Goal: Task Accomplishment & Management: Manage account settings

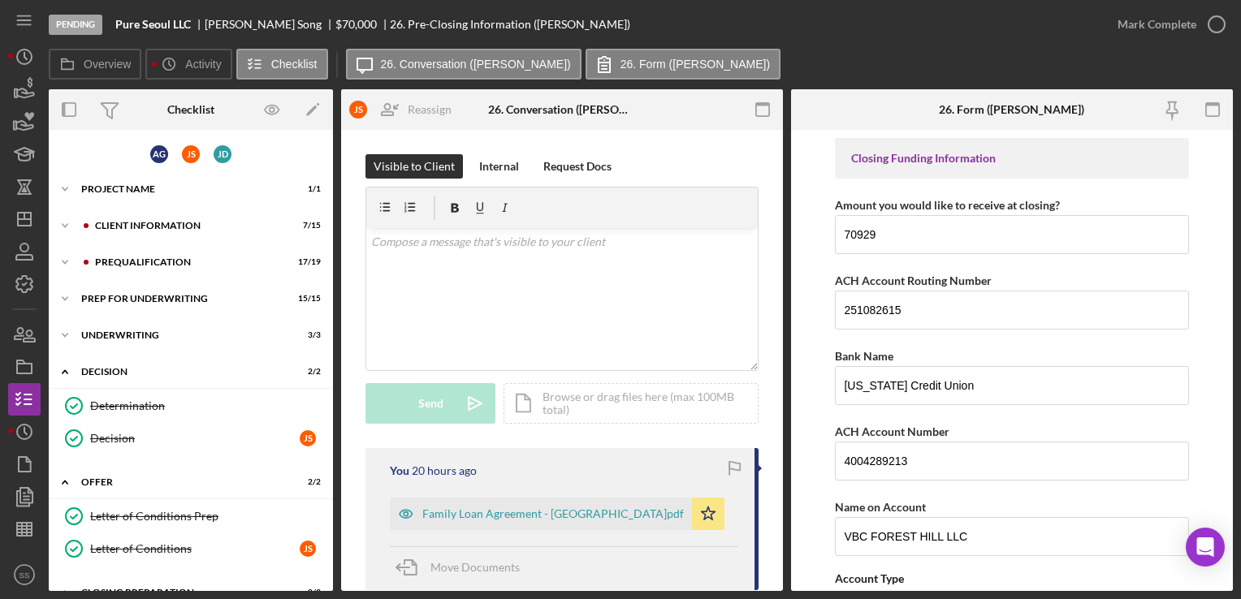
scroll to position [28, 0]
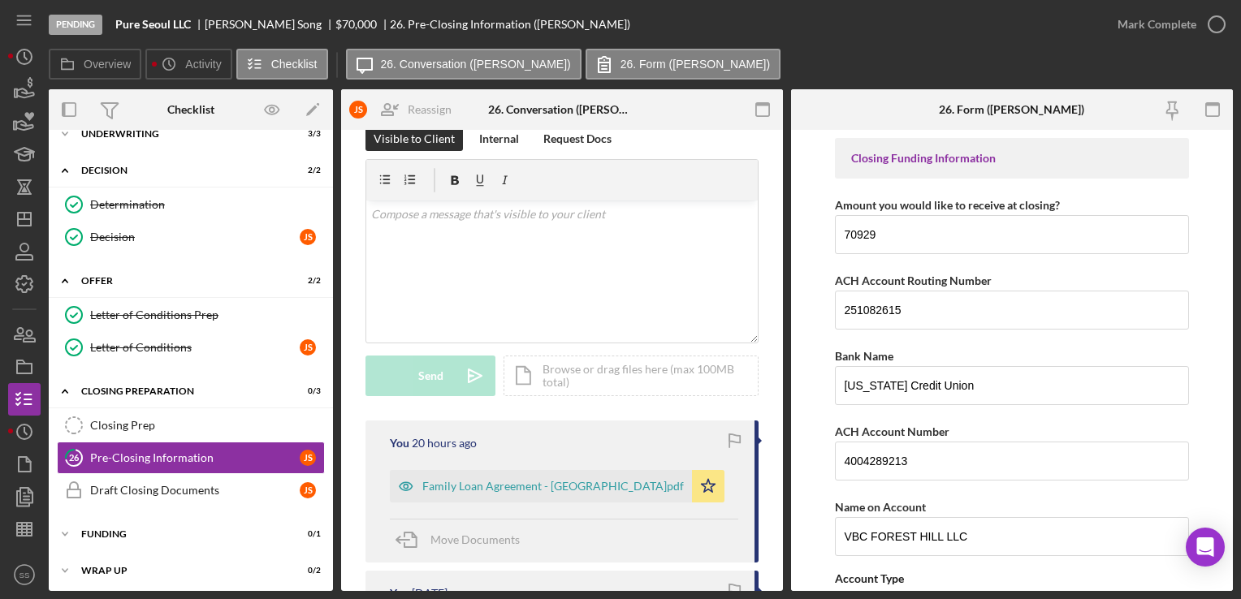
click at [1194, 398] on form "Closing Funding Information Amount you would like to receive at closing? 70929 …" at bounding box center [1012, 360] width 442 height 461
click at [1103, 80] on div "Overview Icon/History Activity Checklist Icon/Message 26. Conversation ([PERSON…" at bounding box center [641, 65] width 1184 height 32
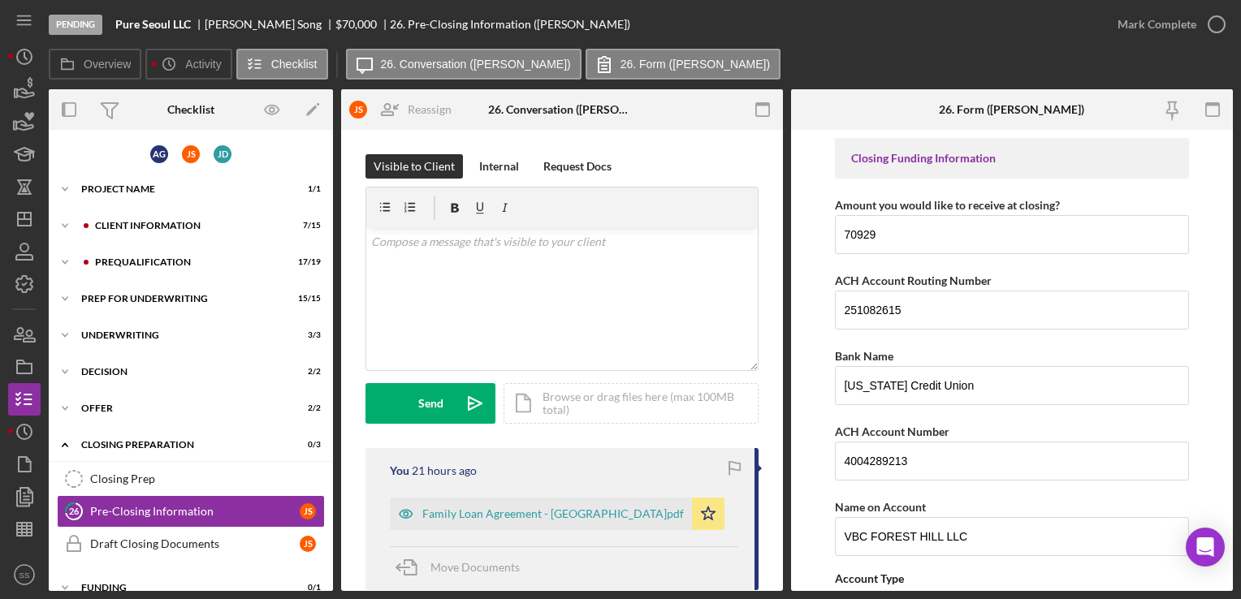
scroll to position [55, 0]
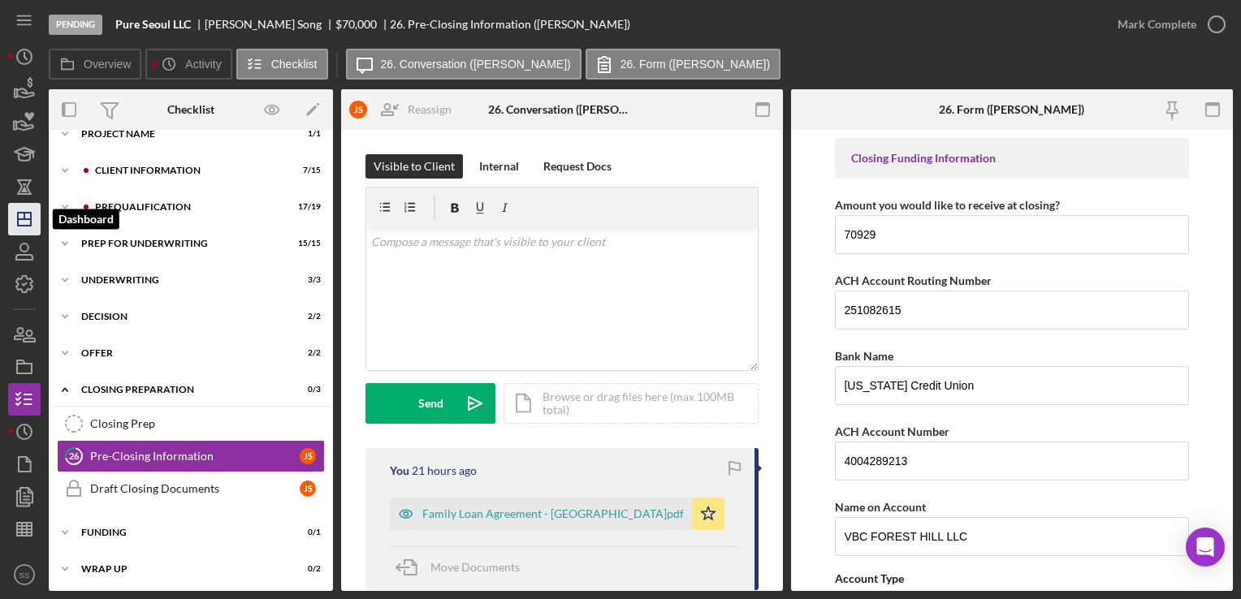
click at [22, 219] on line "button" at bounding box center [24, 219] width 13 height 0
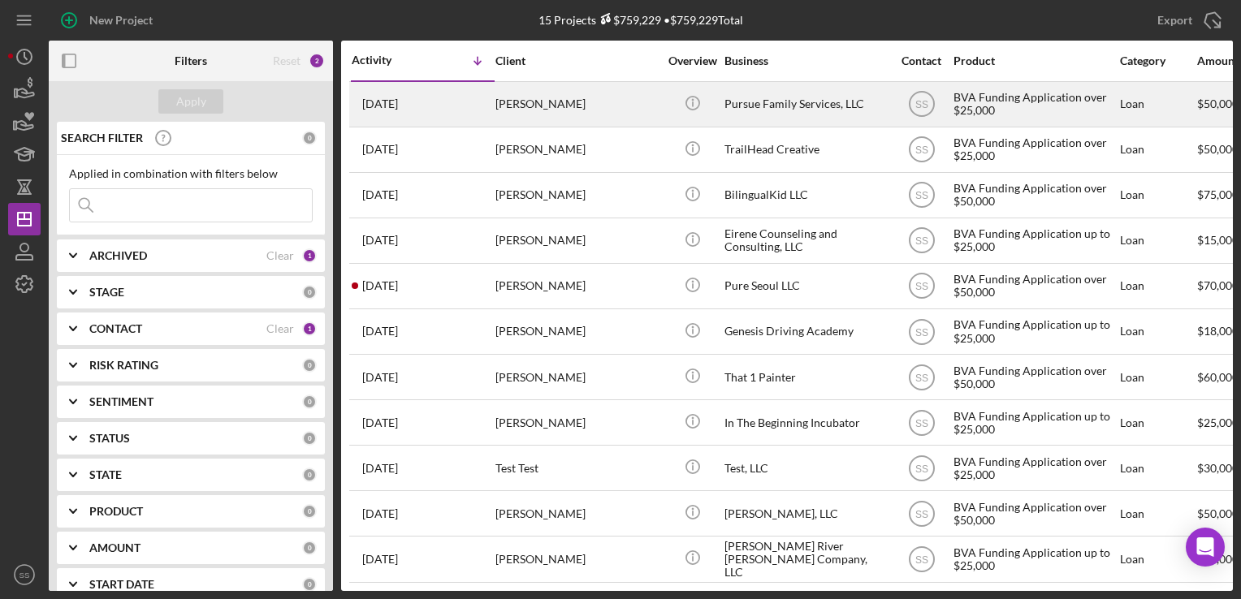
click at [591, 104] on div "[PERSON_NAME]" at bounding box center [576, 104] width 162 height 43
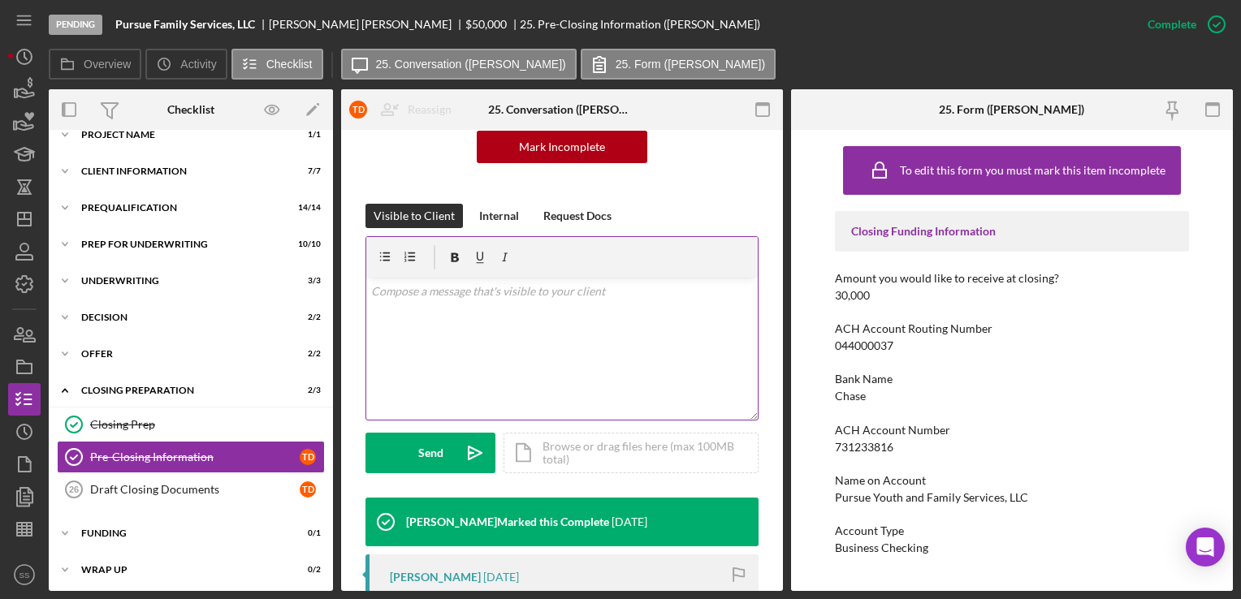
scroll to position [195, 0]
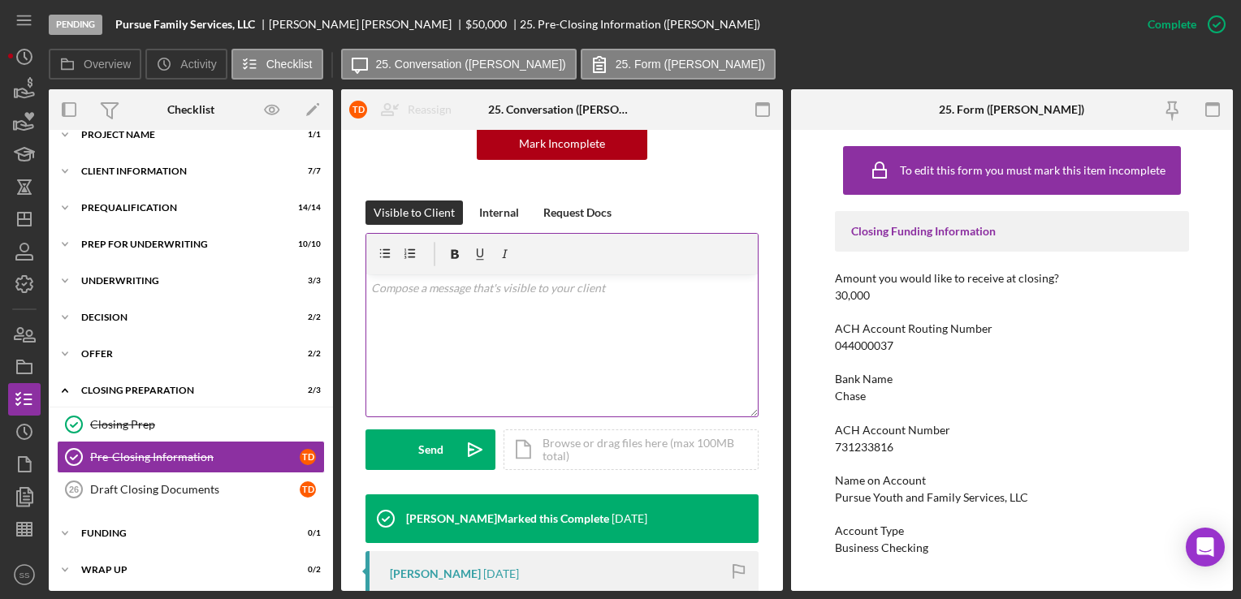
click at [542, 317] on div "v Color teal Color pink Remove color Add row above Add row below Add column bef…" at bounding box center [561, 345] width 391 height 142
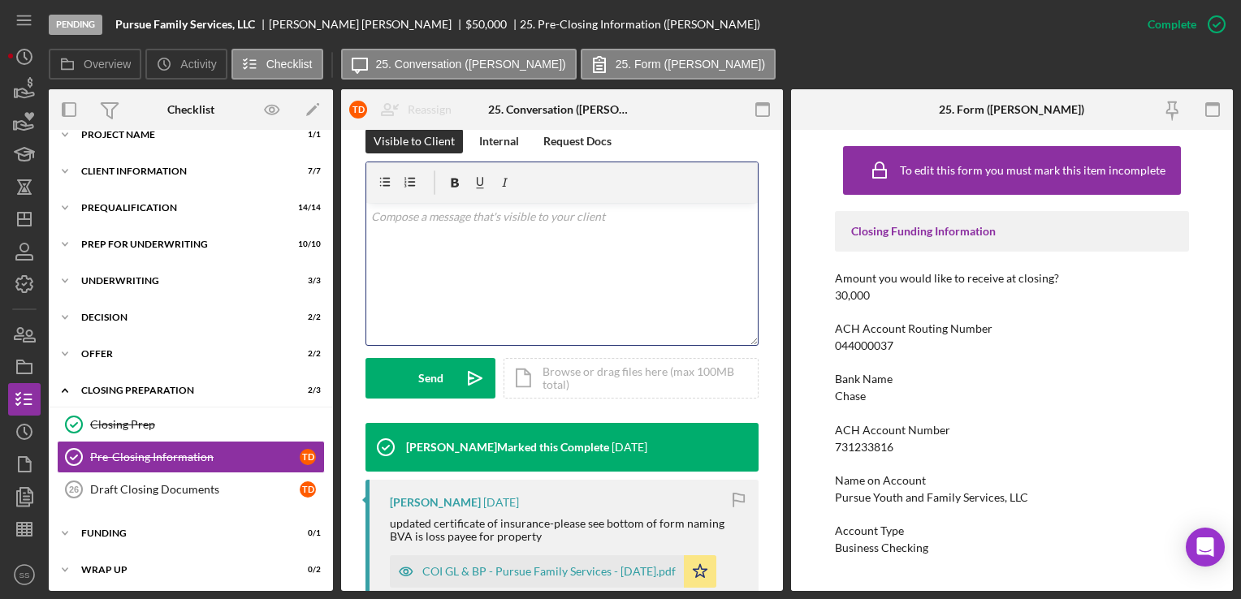
scroll to position [266, 0]
click at [637, 377] on div "Icon/Document Browse or drag files here (max 100MB total) Tap to choose files o…" at bounding box center [630, 378] width 255 height 41
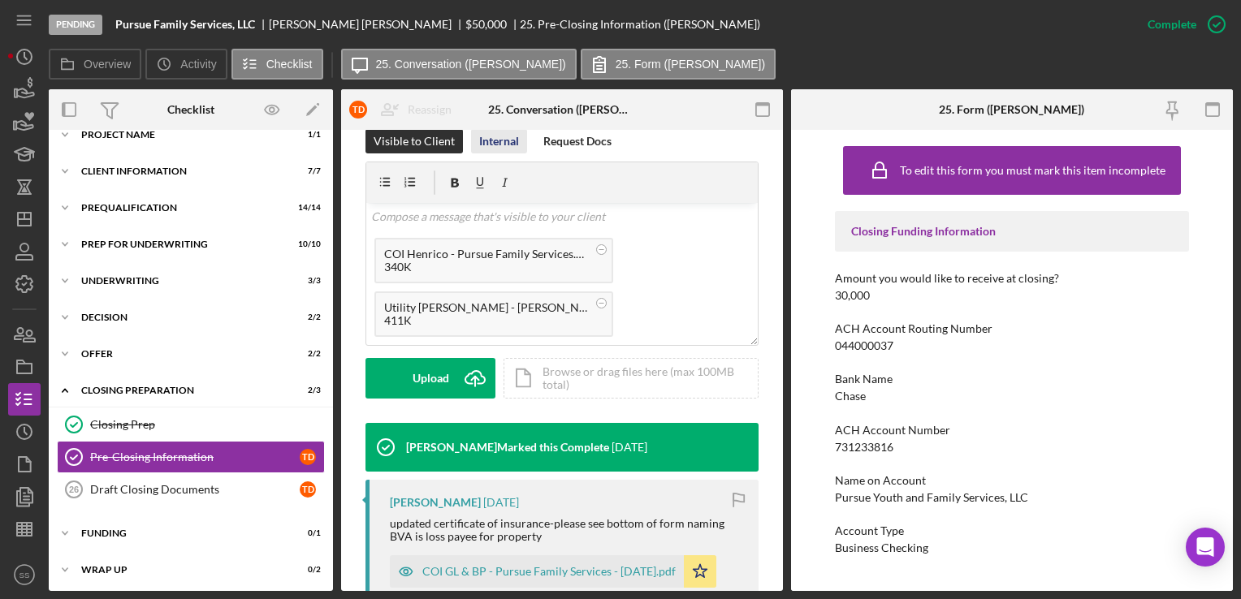
click at [500, 146] on div "Internal" at bounding box center [499, 141] width 40 height 24
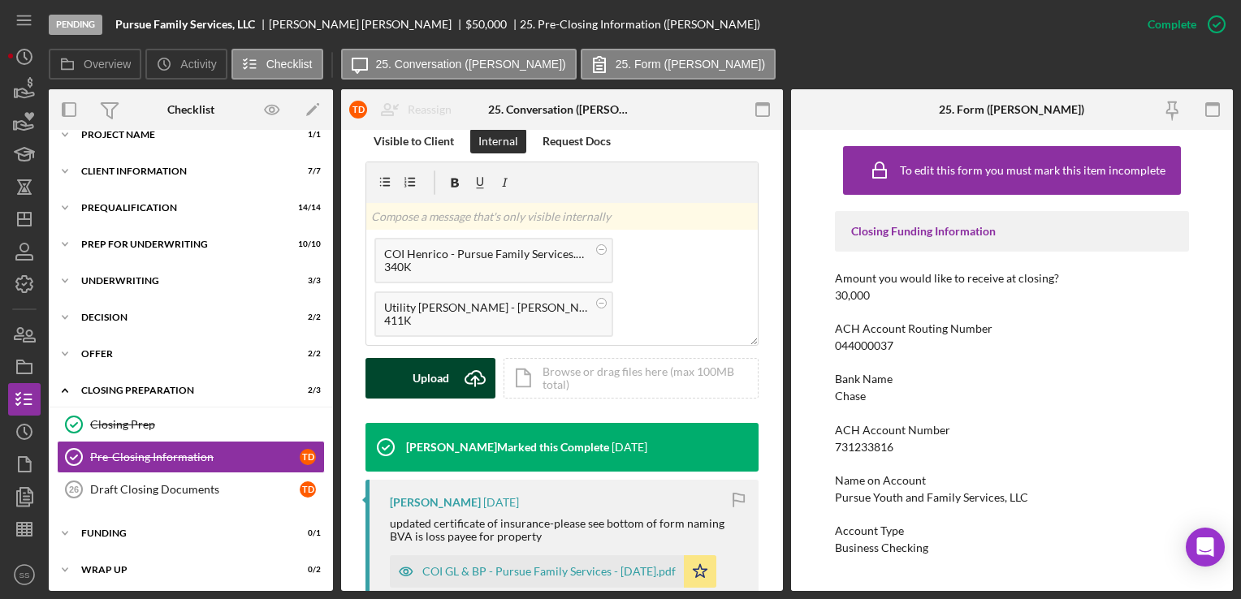
click at [413, 375] on div "Upload" at bounding box center [430, 378] width 37 height 41
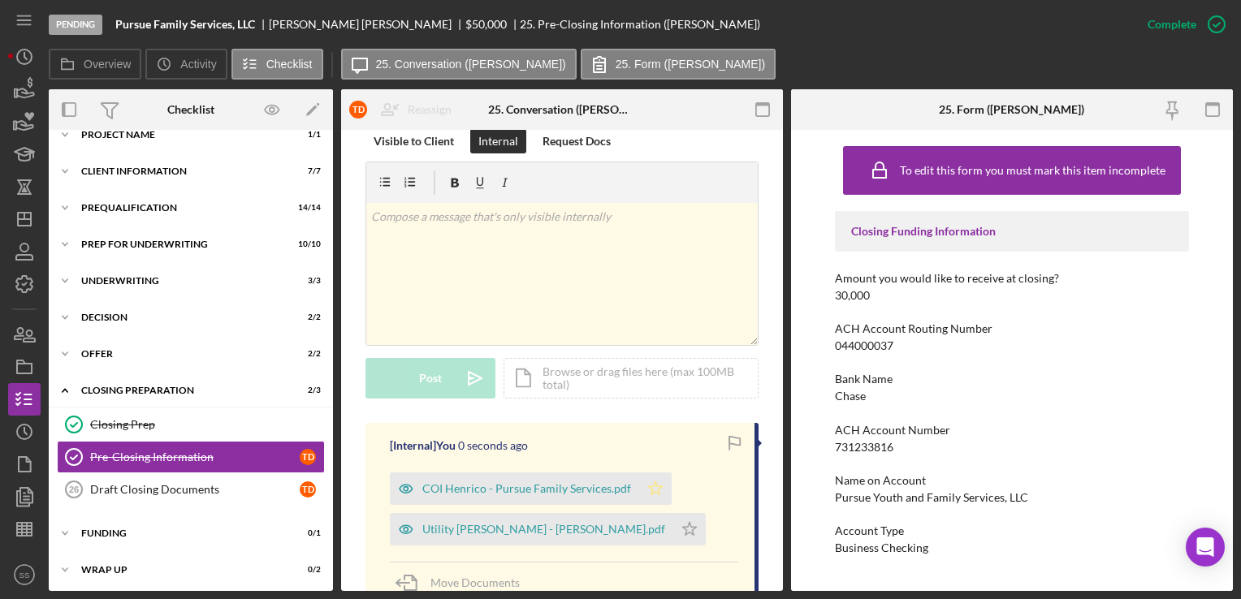
click at [656, 499] on icon "Icon/Star" at bounding box center [655, 489] width 32 height 32
click at [683, 533] on polygon "button" at bounding box center [690, 528] width 14 height 13
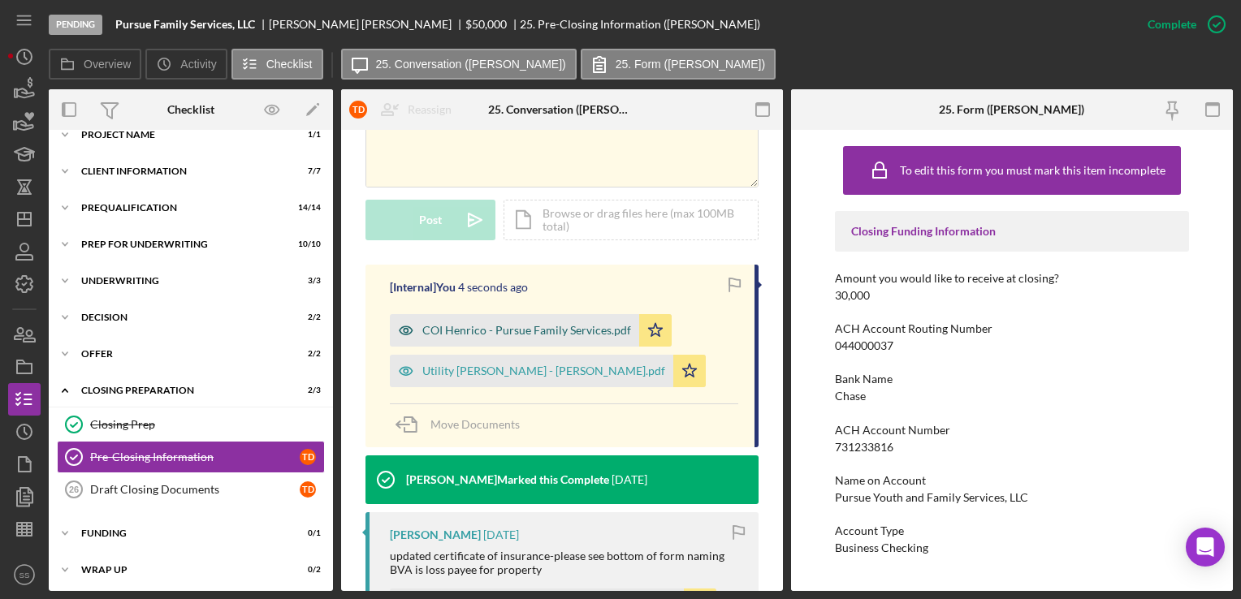
scroll to position [335, 0]
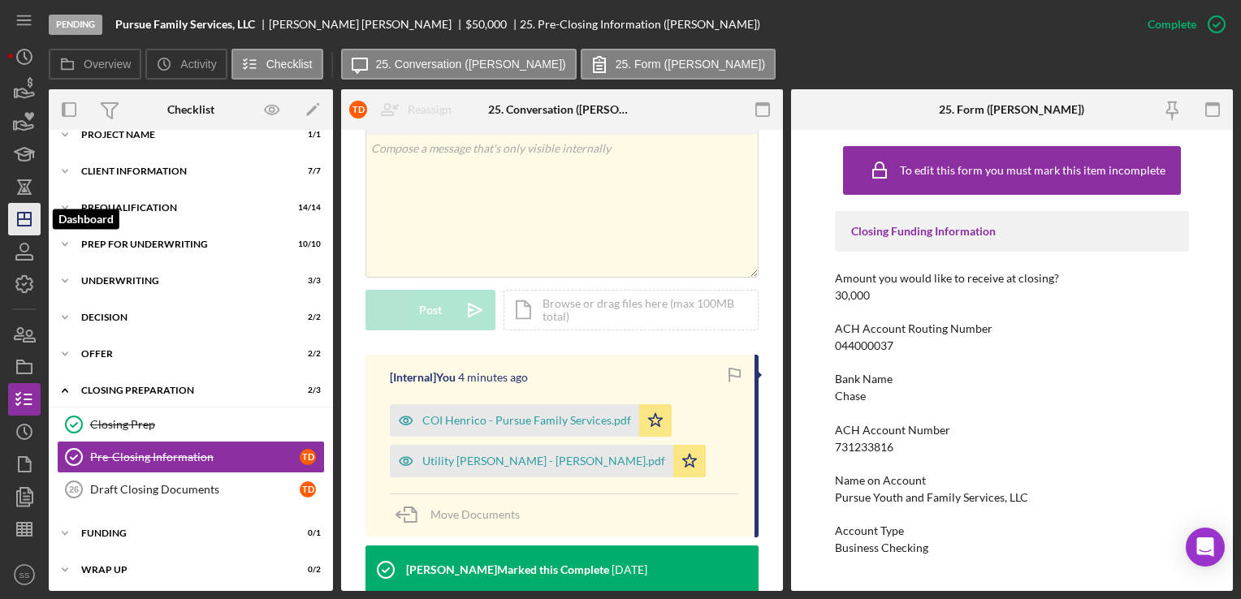
click at [33, 209] on icon "Icon/Dashboard" at bounding box center [24, 219] width 41 height 41
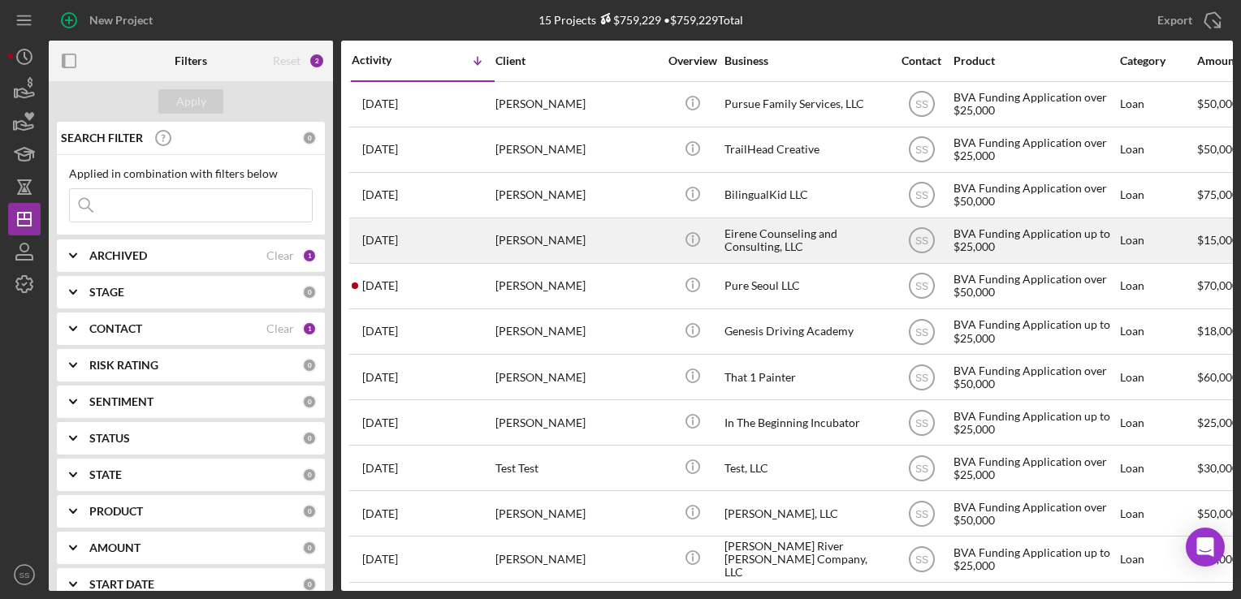
click at [526, 261] on div "[PERSON_NAME]" at bounding box center [576, 240] width 162 height 43
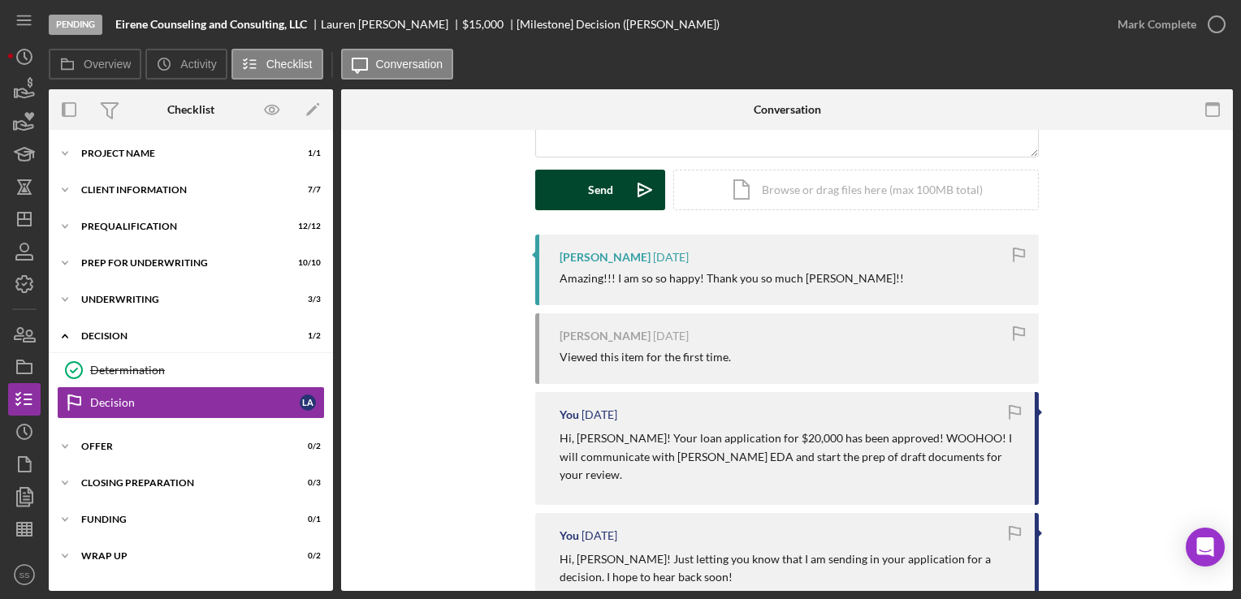
scroll to position [335, 0]
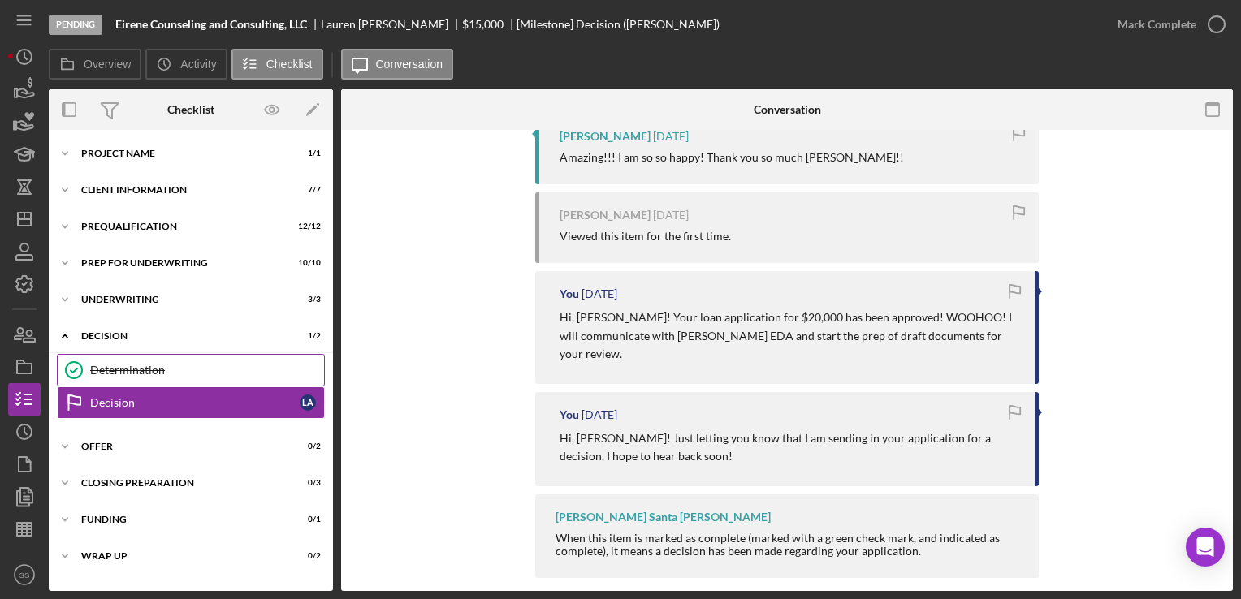
click at [120, 366] on div "Determination" at bounding box center [207, 370] width 234 height 13
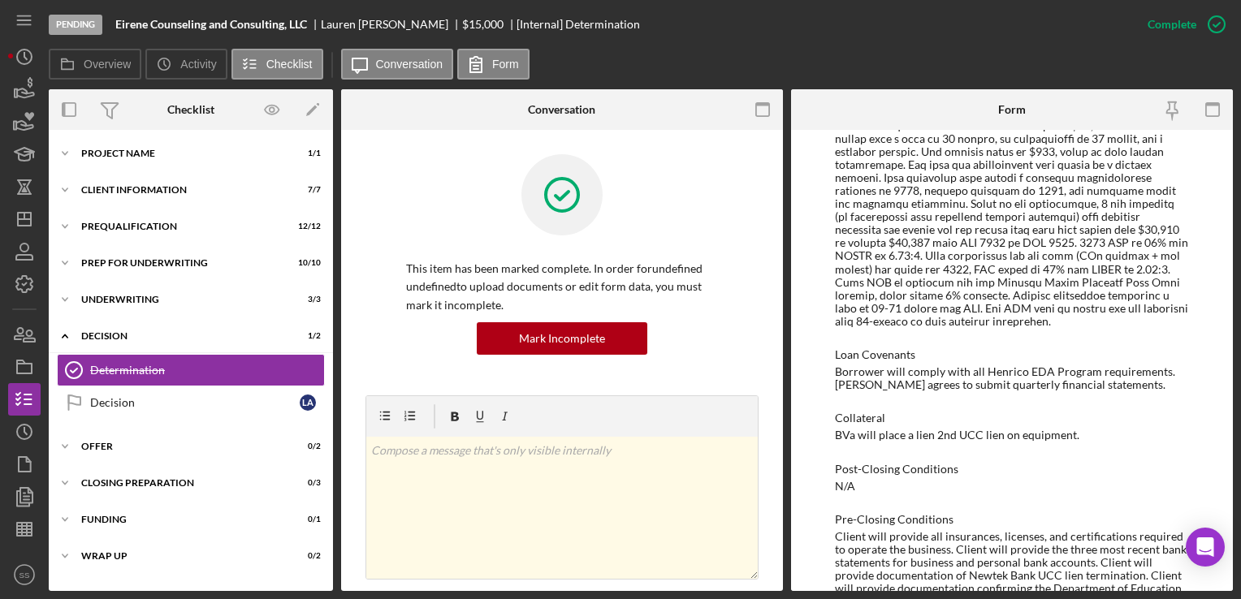
scroll to position [965, 0]
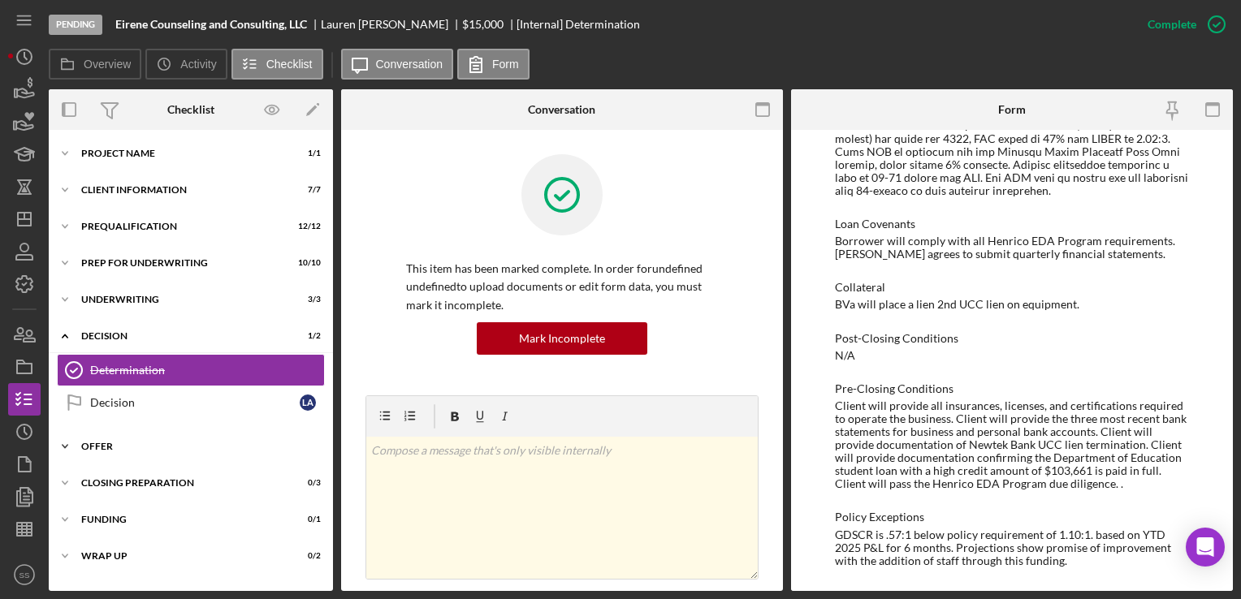
click at [171, 456] on div "Icon/Expander Offer 0 / 2" at bounding box center [191, 446] width 284 height 32
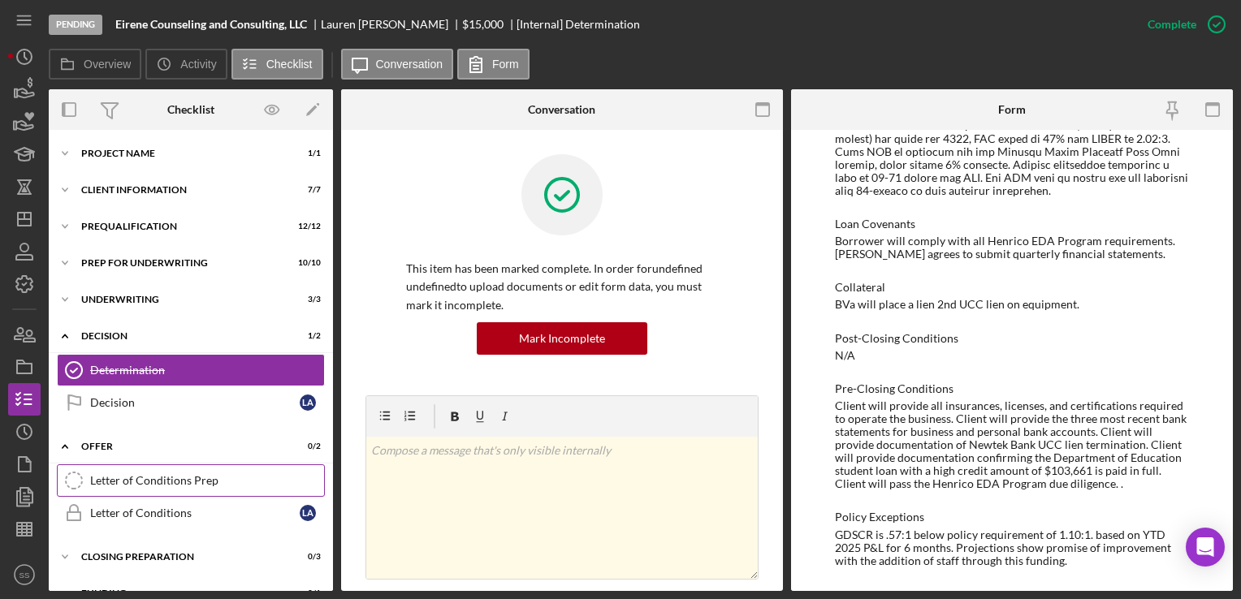
click at [190, 482] on div "Letter of Conditions Prep" at bounding box center [207, 480] width 234 height 13
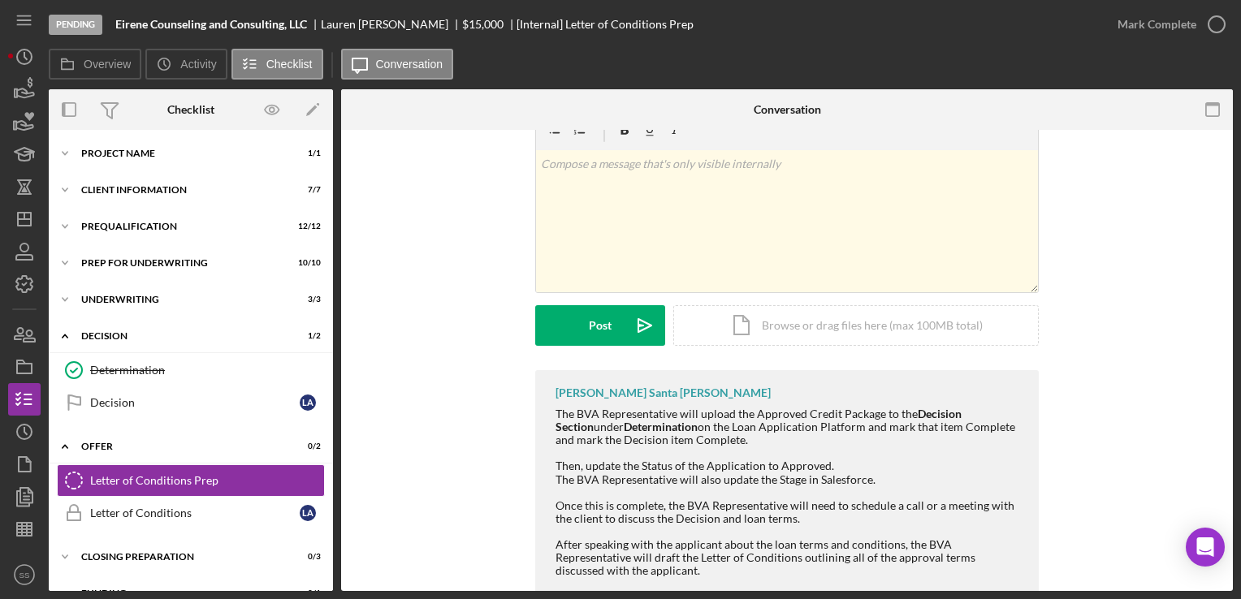
scroll to position [83, 0]
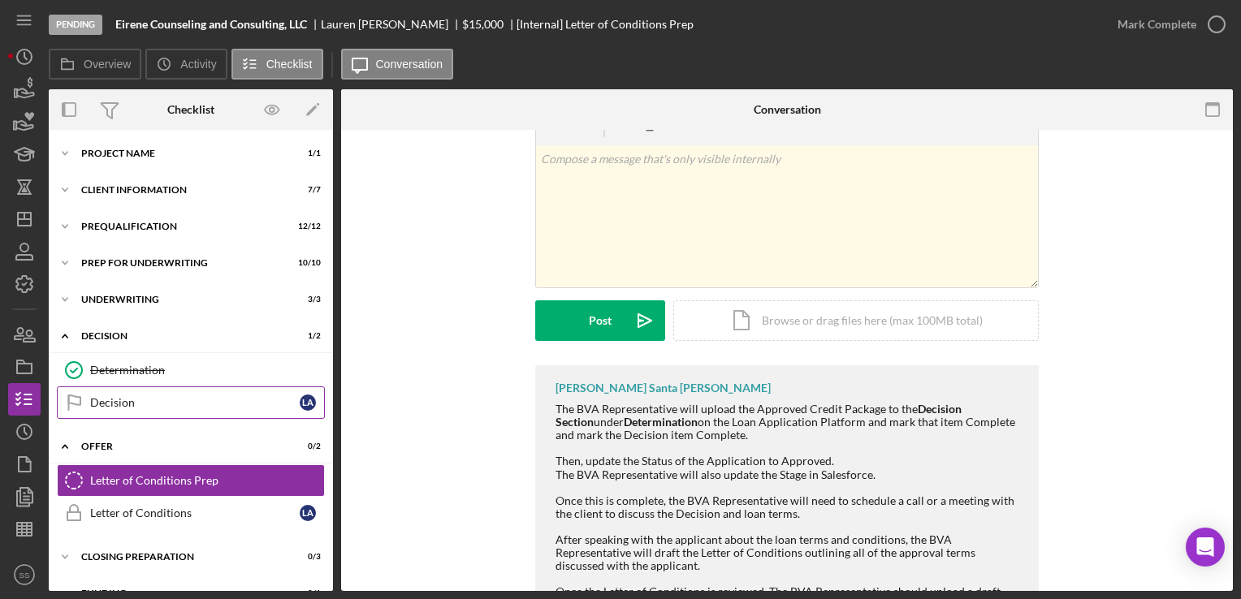
click at [195, 406] on div "Decision" at bounding box center [194, 402] width 209 height 13
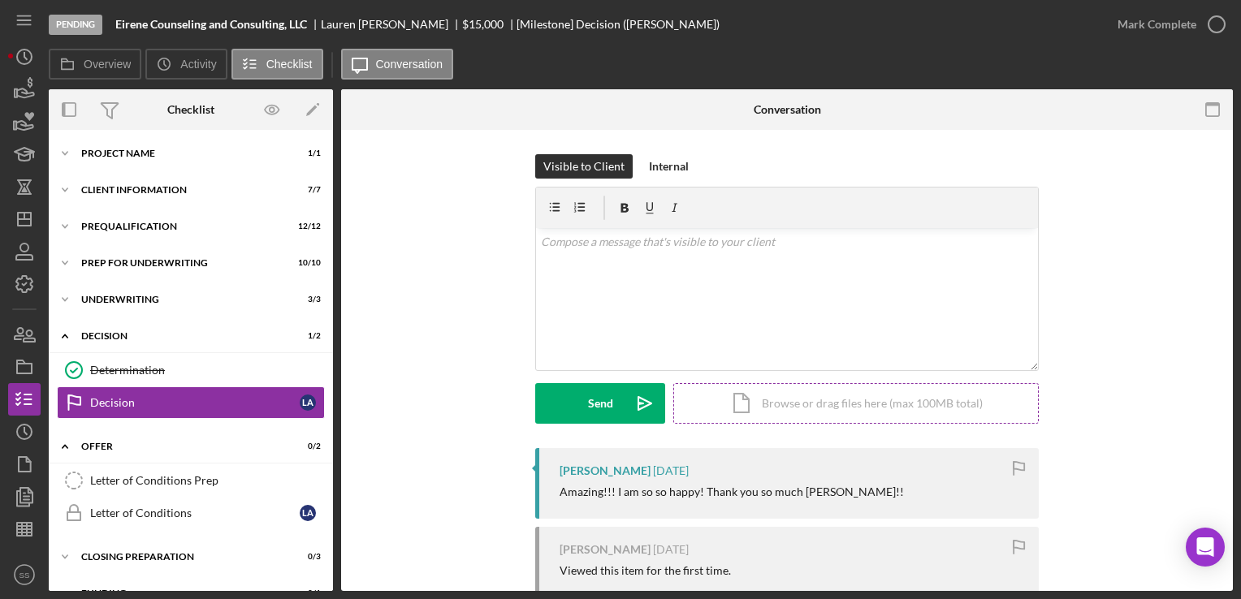
scroll to position [335, 0]
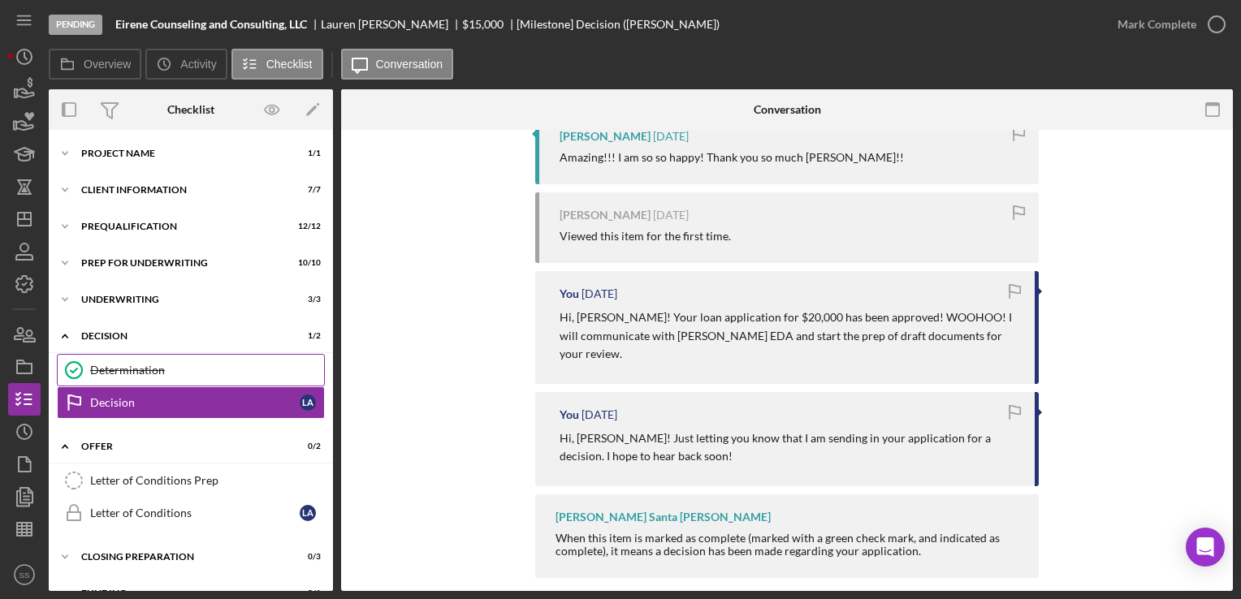
click at [146, 369] on div "Determination" at bounding box center [207, 370] width 234 height 13
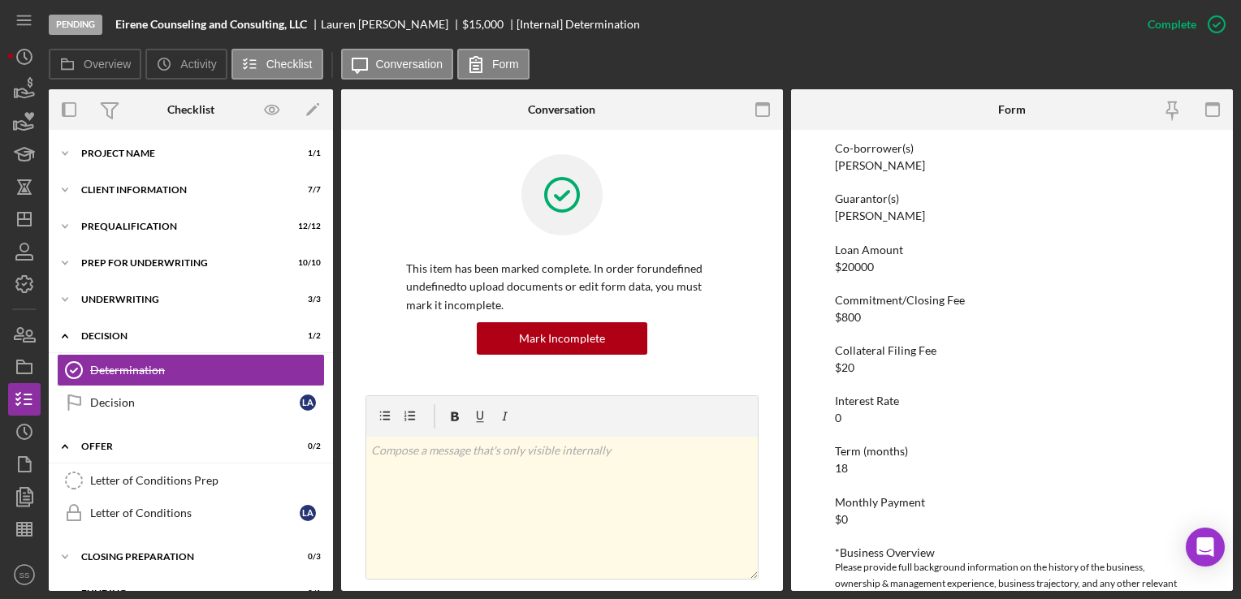
scroll to position [166, 0]
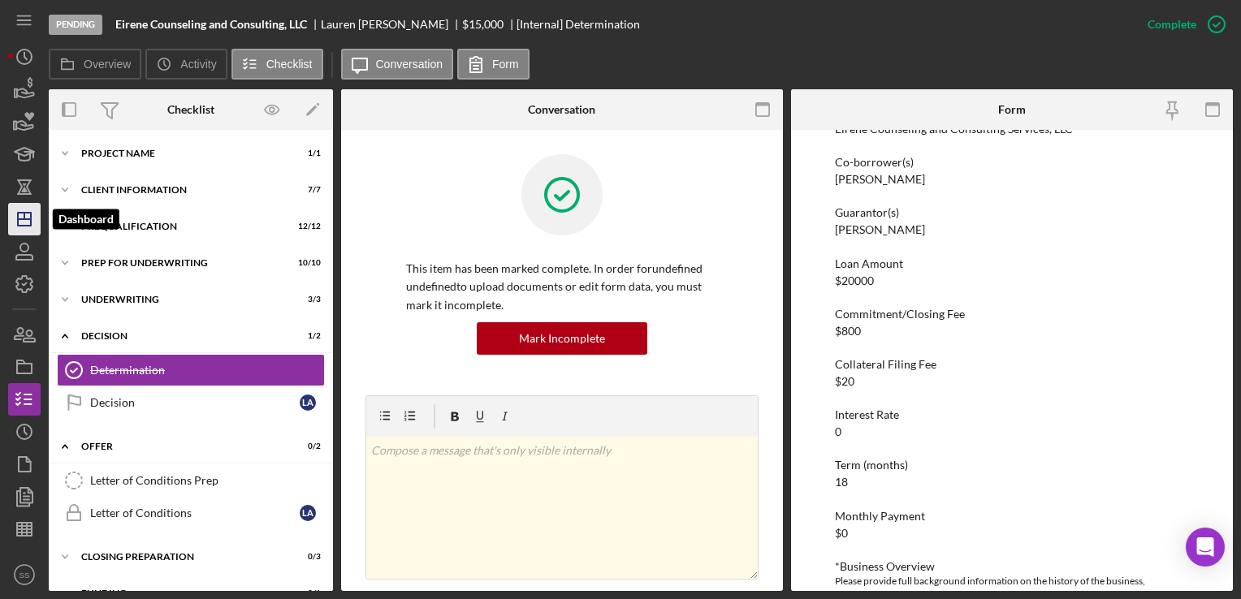
click at [29, 229] on icon "Icon/Dashboard" at bounding box center [24, 219] width 41 height 41
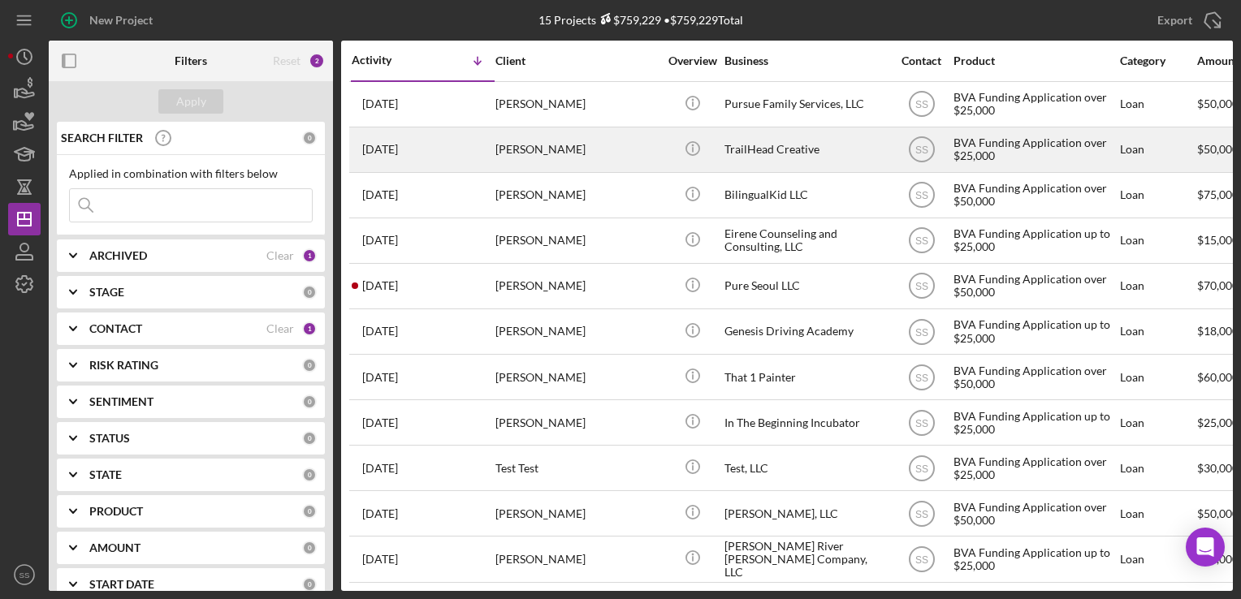
click at [525, 128] on div "[PERSON_NAME]" at bounding box center [576, 149] width 162 height 43
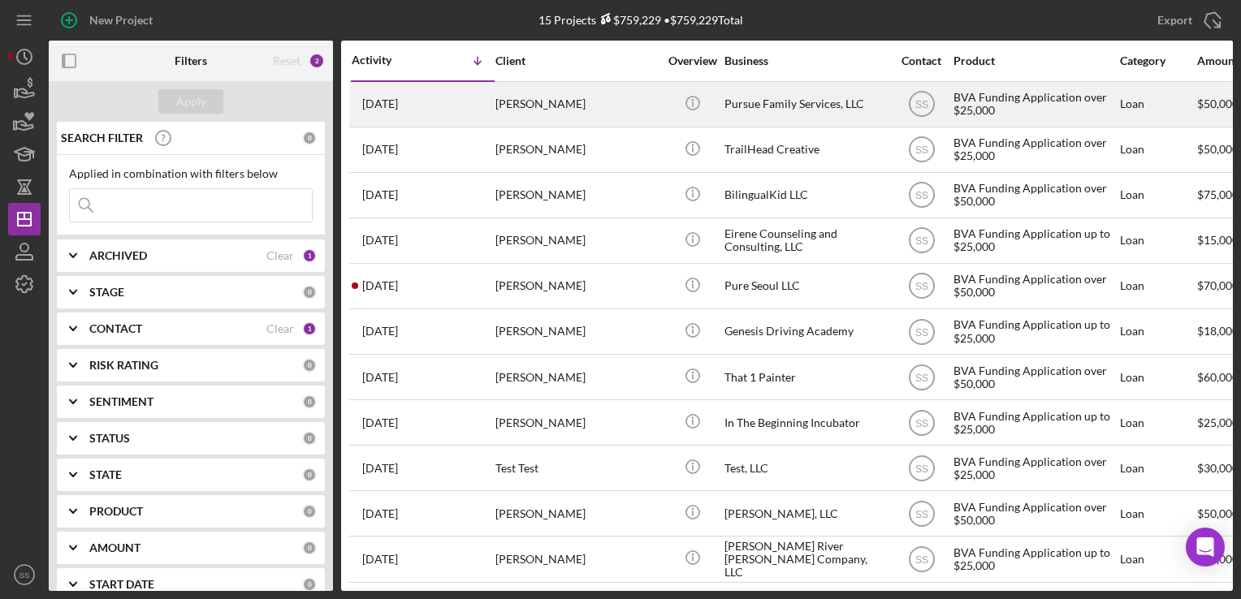
click at [534, 100] on div "[PERSON_NAME]" at bounding box center [576, 104] width 162 height 43
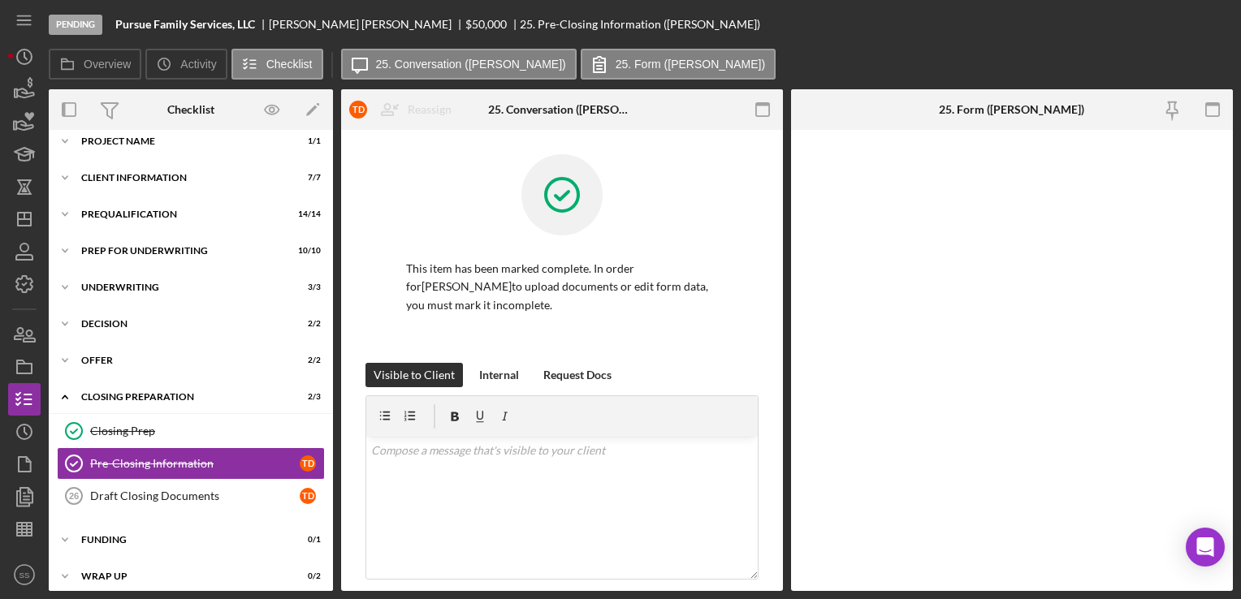
scroll to position [54, 0]
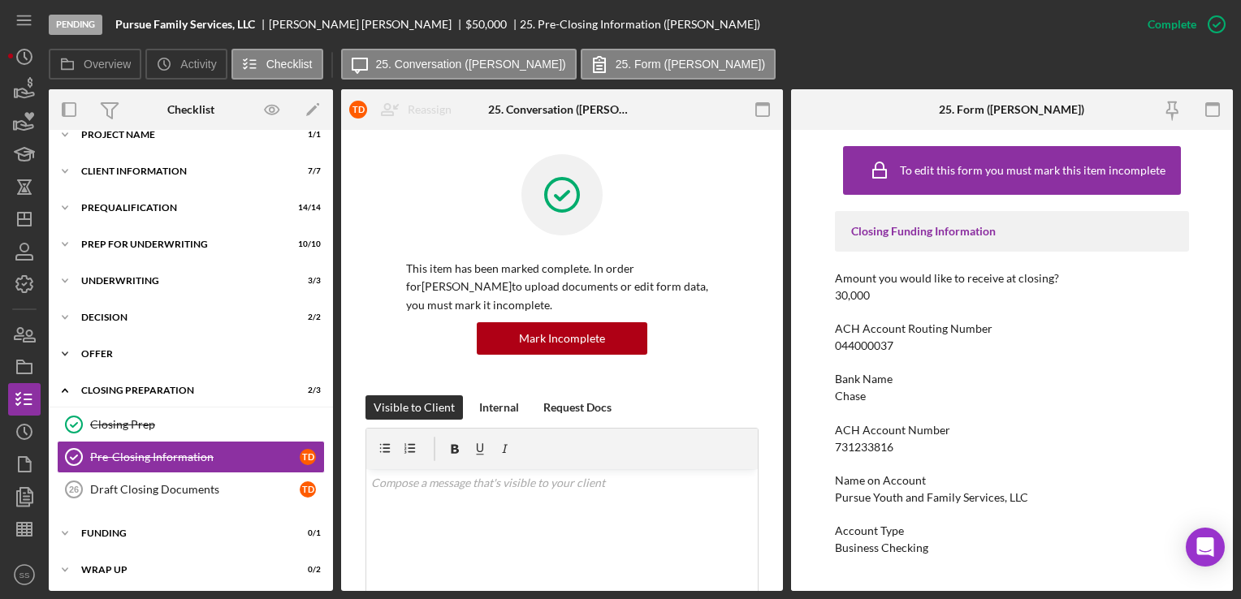
click at [92, 347] on div "Icon/Expander Offer 2 / 2" at bounding box center [191, 354] width 284 height 32
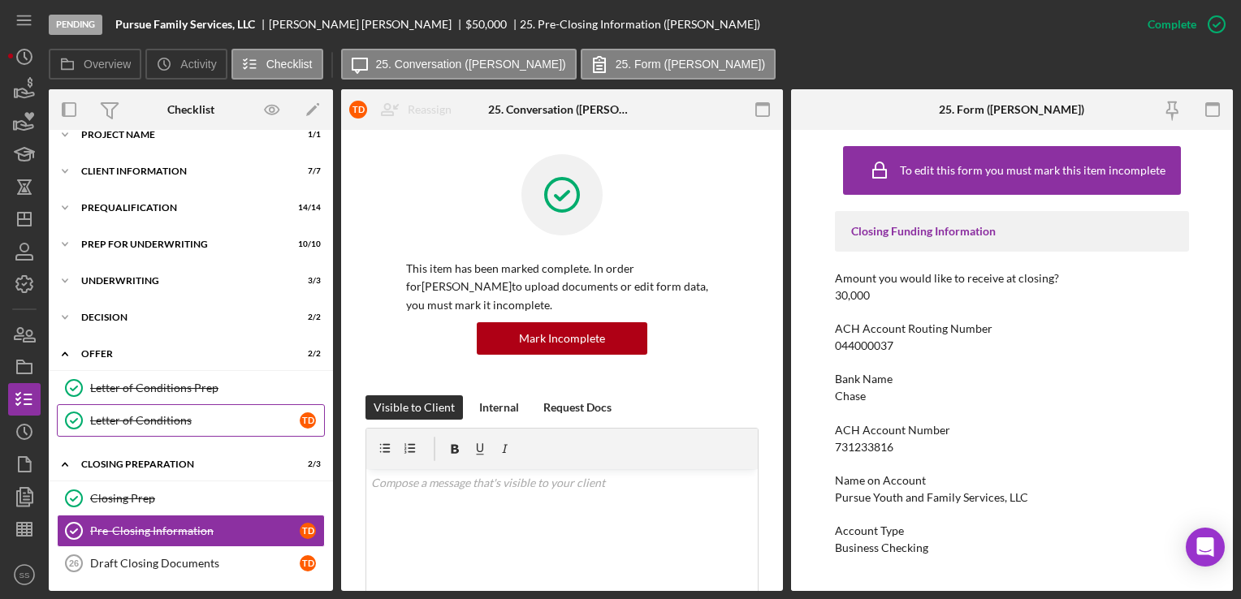
click at [136, 430] on link "Letter of Conditions Letter of Conditions T D" at bounding box center [191, 420] width 268 height 32
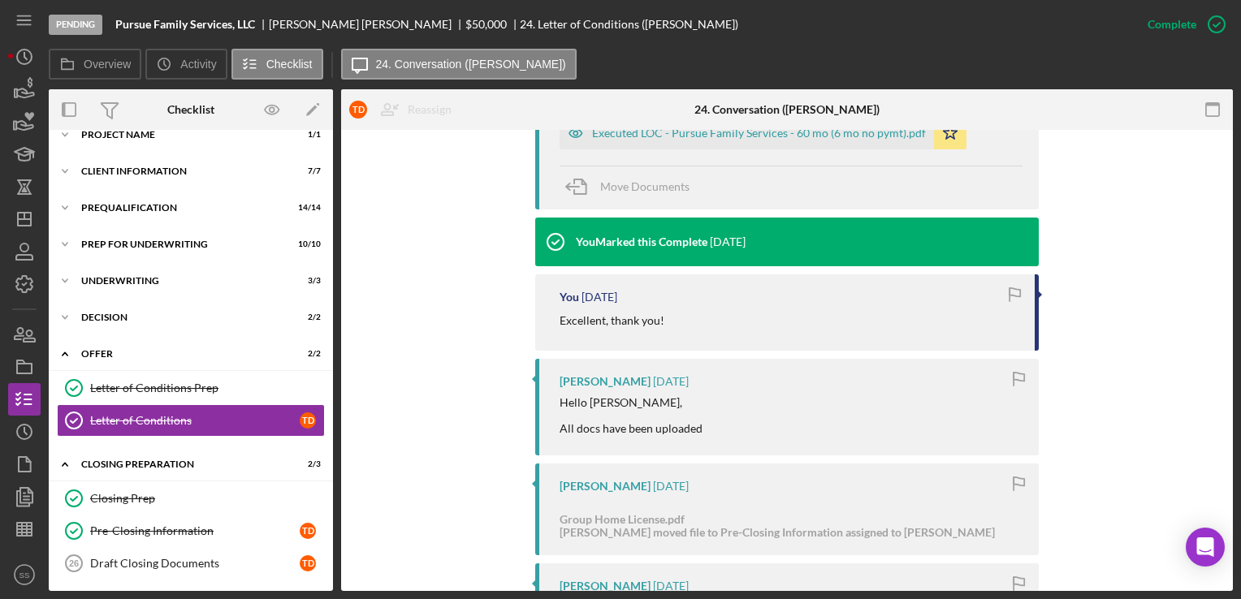
scroll to position [455, 0]
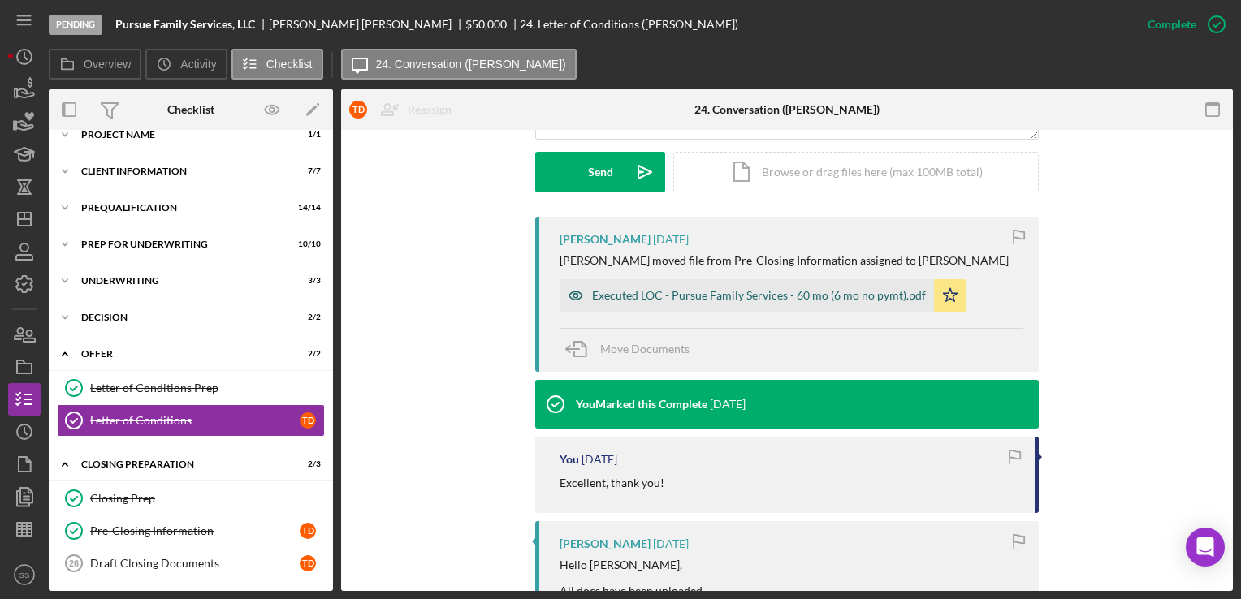
click at [669, 291] on div "Executed LOC - Pursue Family Services - 60 mo (6 mo no pymt).pdf" at bounding box center [759, 295] width 334 height 13
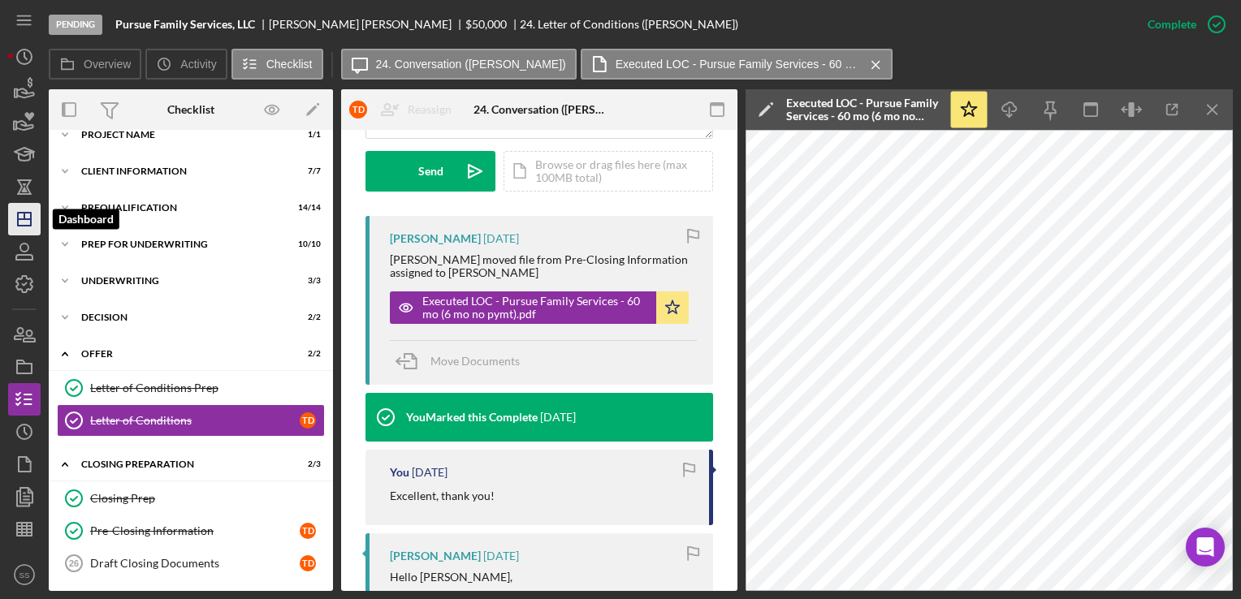
click at [19, 220] on icon "Icon/Dashboard" at bounding box center [24, 219] width 41 height 41
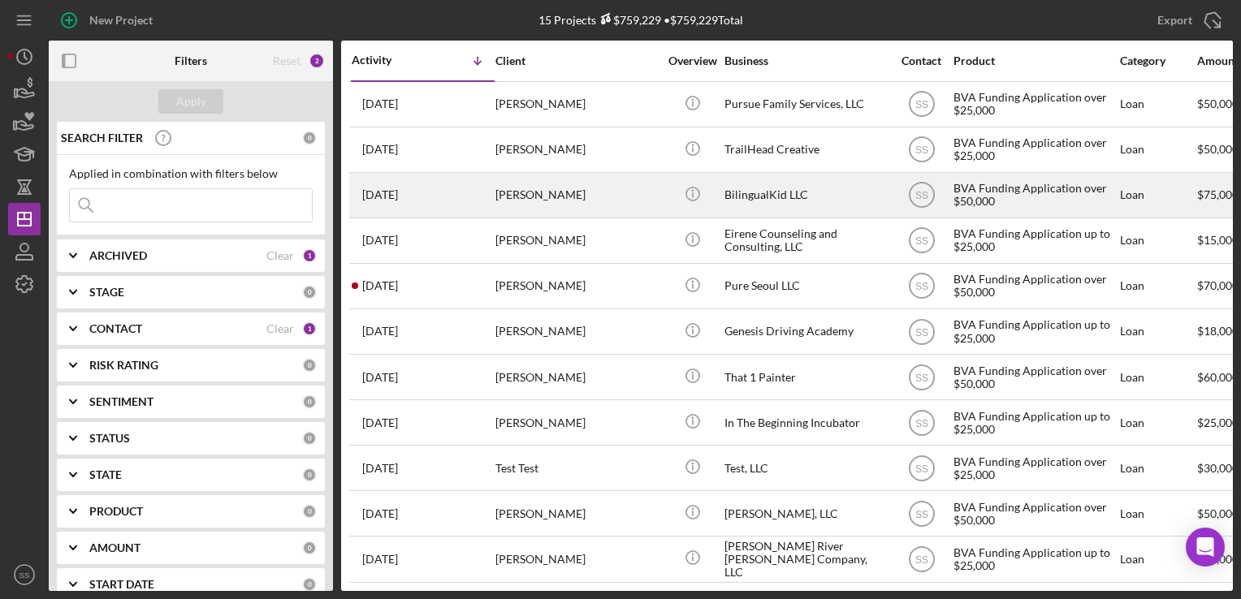
click at [574, 203] on div "[PERSON_NAME]" at bounding box center [576, 195] width 162 height 43
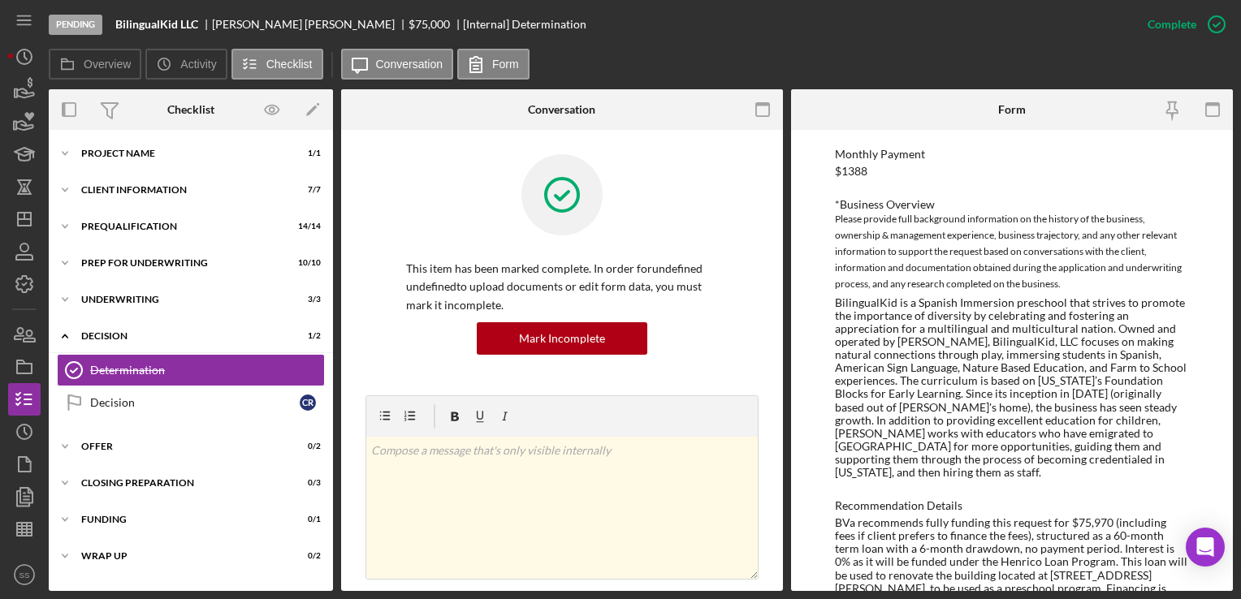
scroll to position [1070, 0]
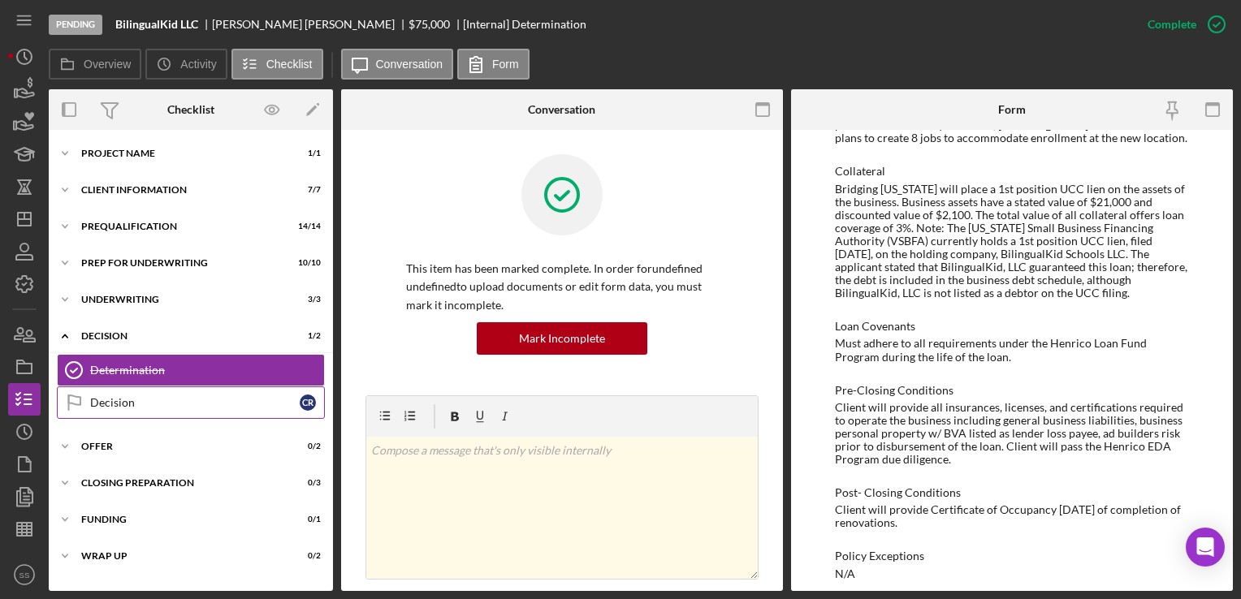
click at [108, 407] on div "Decision" at bounding box center [194, 402] width 209 height 13
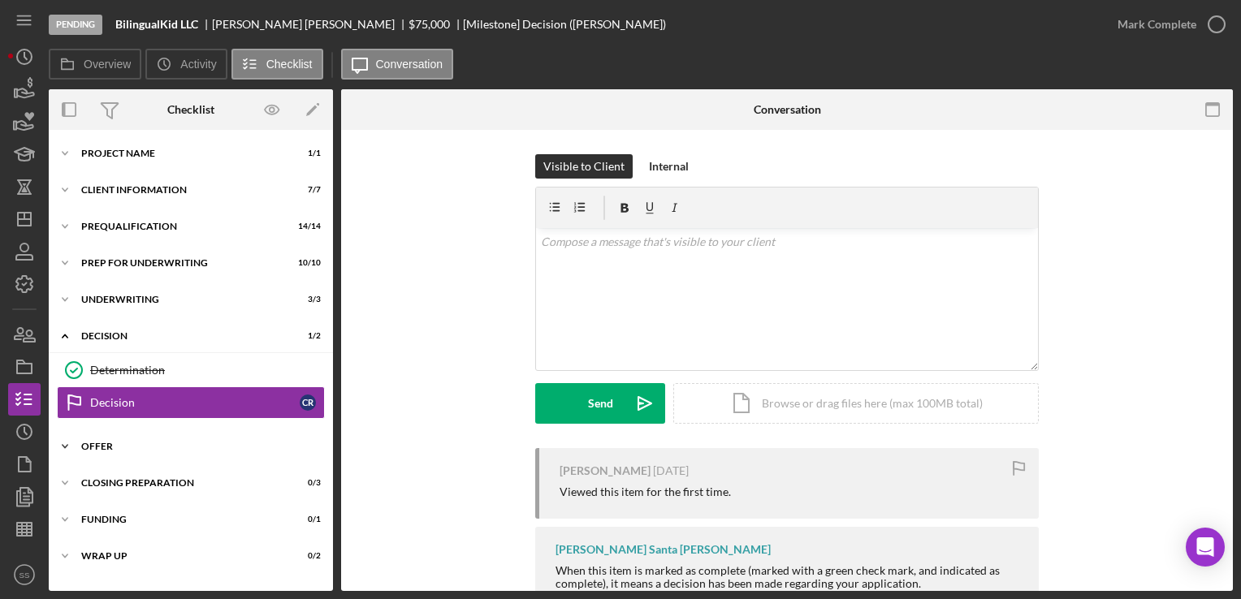
click at [110, 444] on div "Offer" at bounding box center [196, 447] width 231 height 10
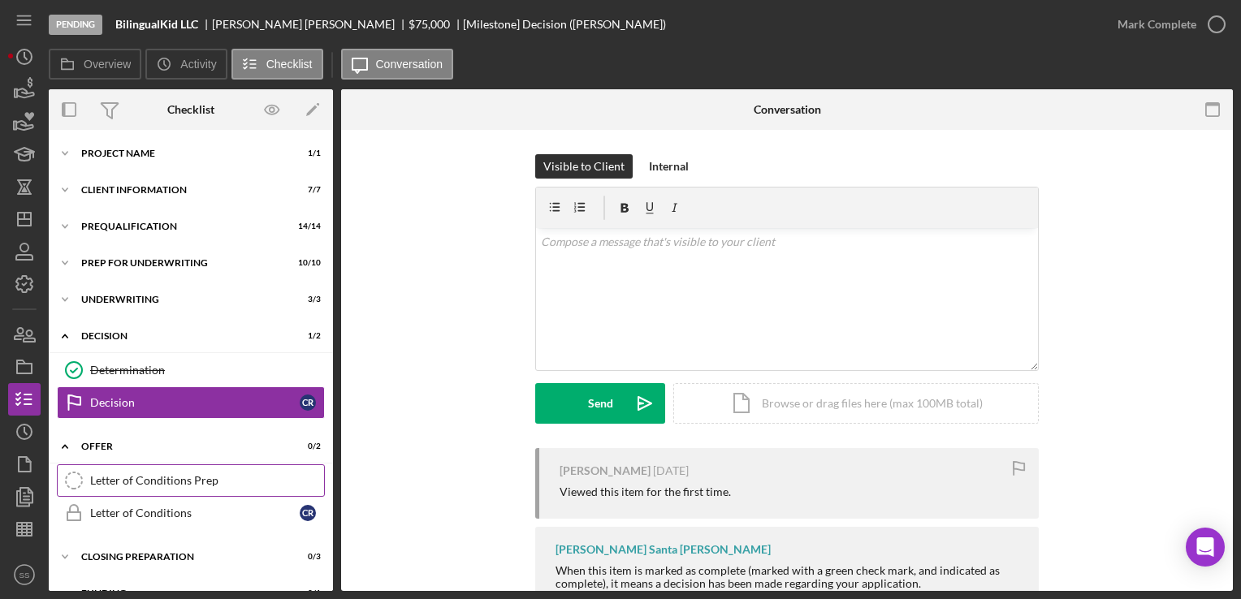
click at [140, 489] on link "Letter of Conditions Prep Letter of Conditions Prep" at bounding box center [191, 480] width 268 height 32
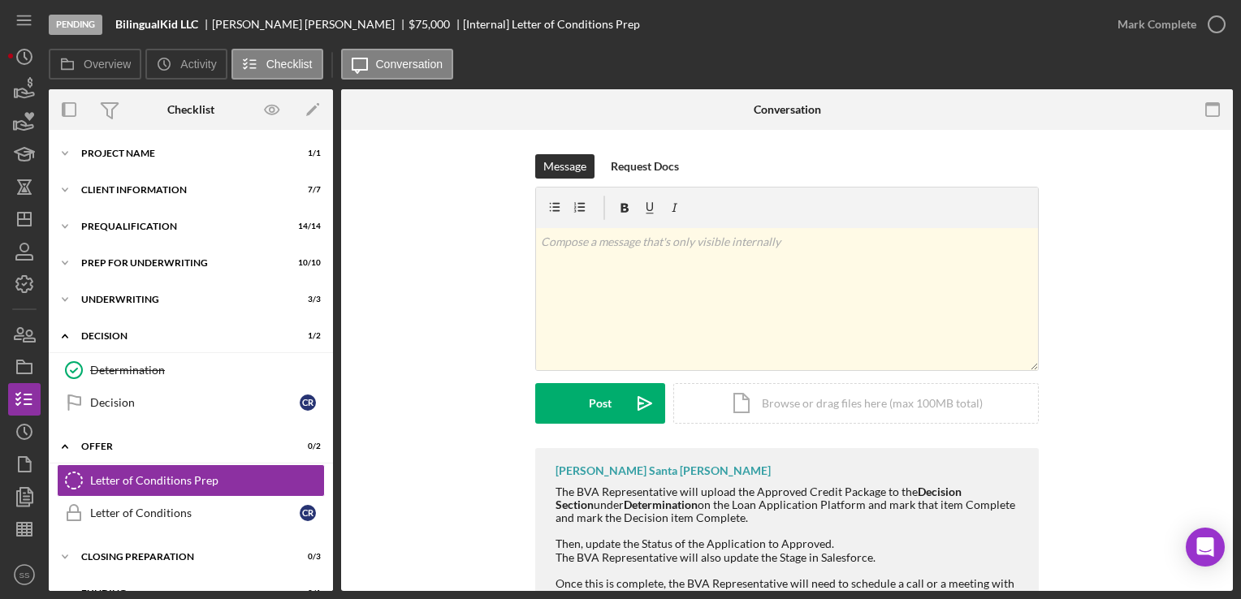
scroll to position [221, 0]
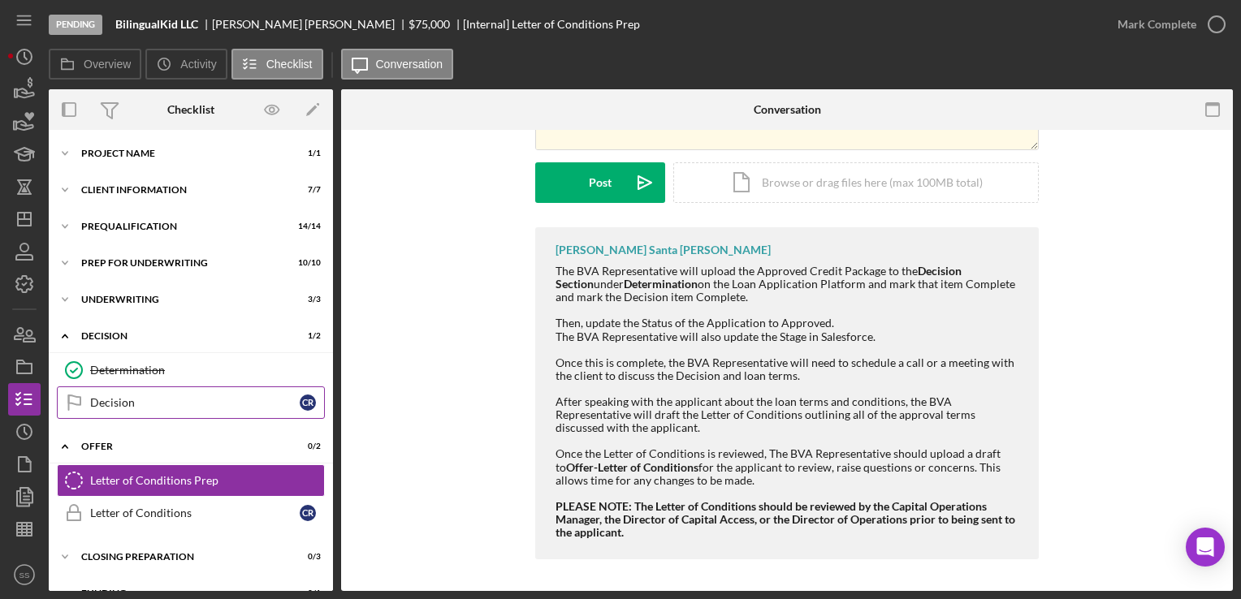
click at [178, 415] on link "Decision Decision C R" at bounding box center [191, 403] width 268 height 32
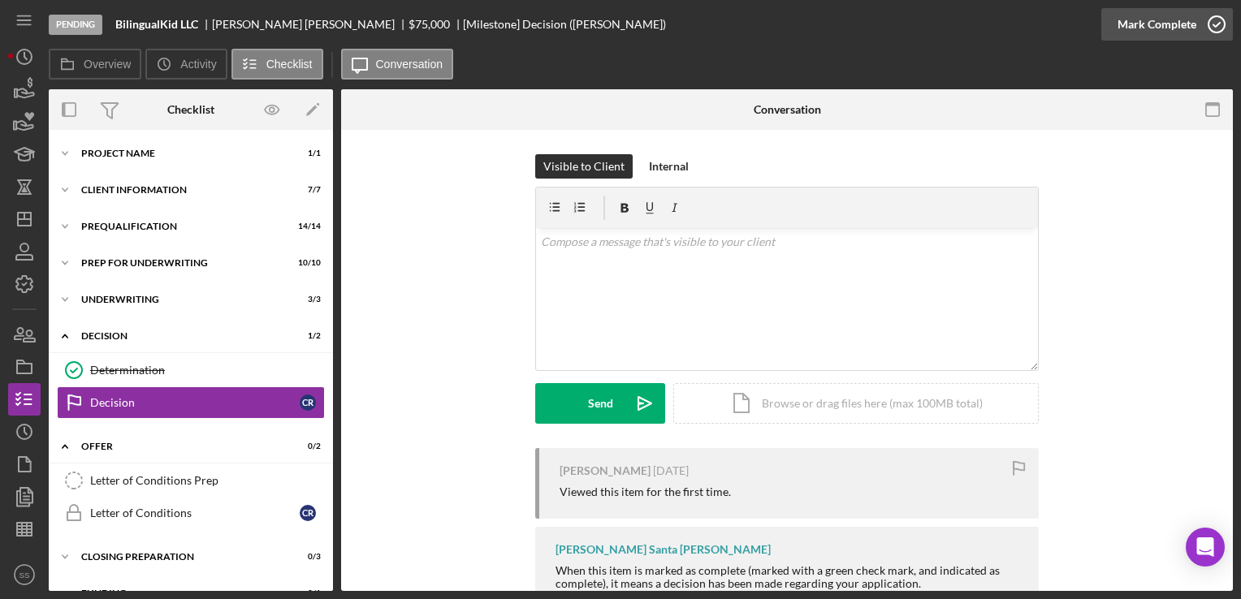
click at [1194, 24] on button "Mark Complete" at bounding box center [1167, 24] width 132 height 32
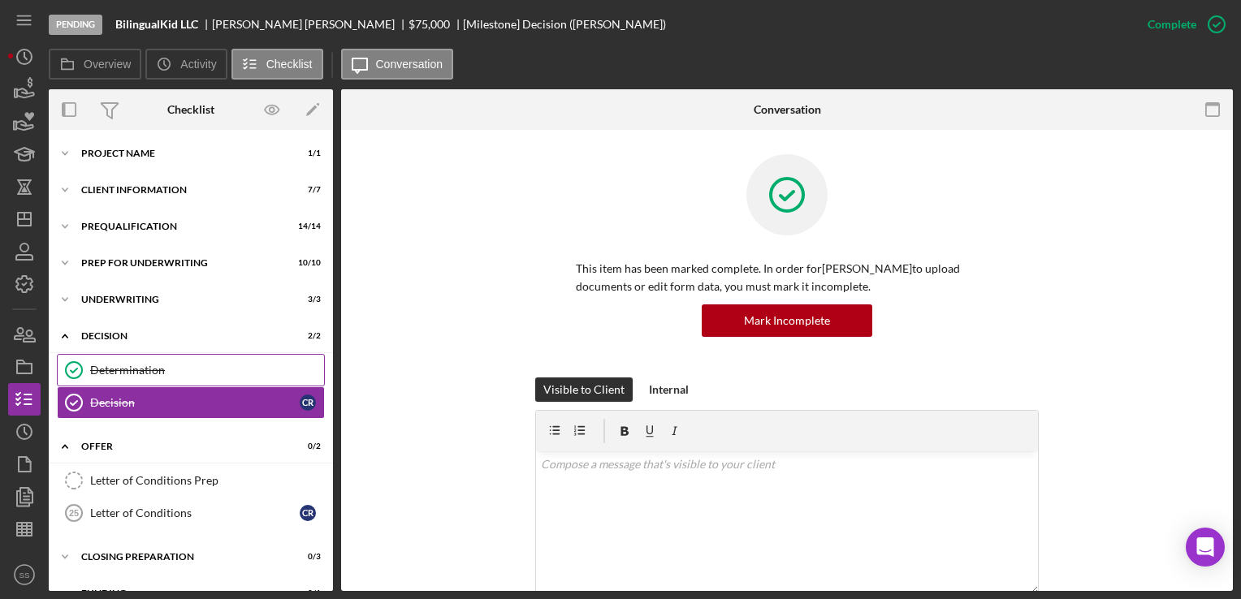
click at [127, 374] on div "Determination" at bounding box center [207, 370] width 234 height 13
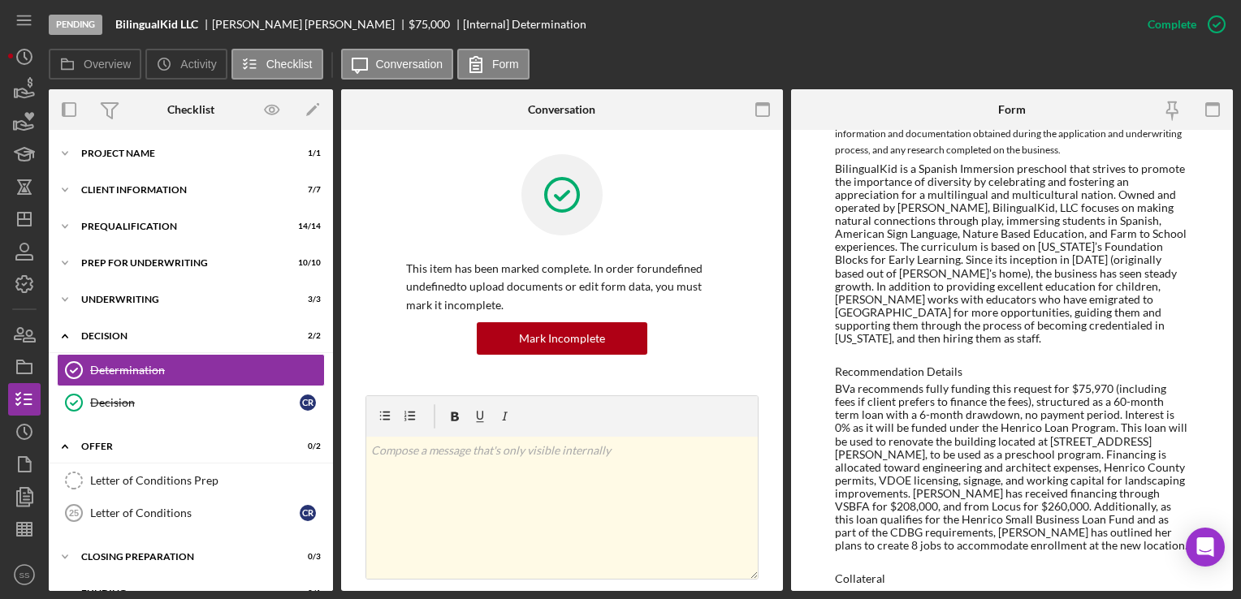
scroll to position [661, 0]
